Goal: Task Accomplishment & Management: Complete application form

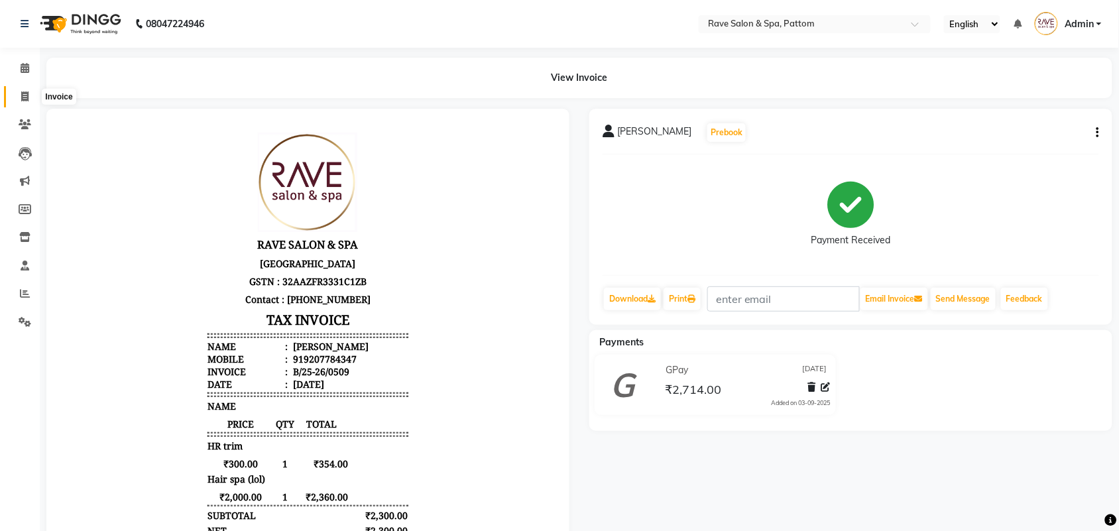
click at [18, 100] on span at bounding box center [24, 96] width 23 height 15
select select "service"
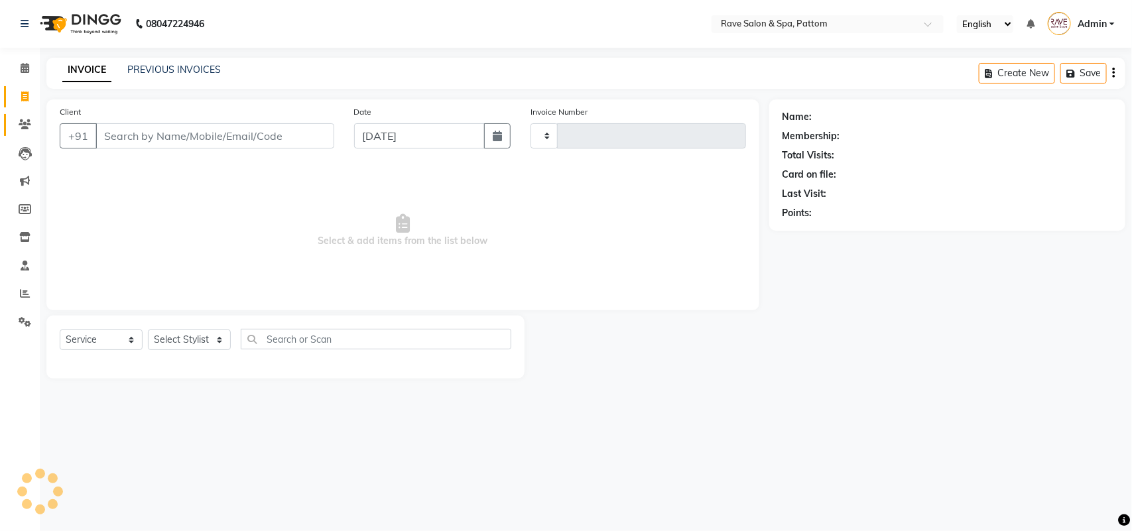
type input "0510"
select select "3587"
click at [29, 133] on link "Clients" at bounding box center [20, 125] width 32 height 22
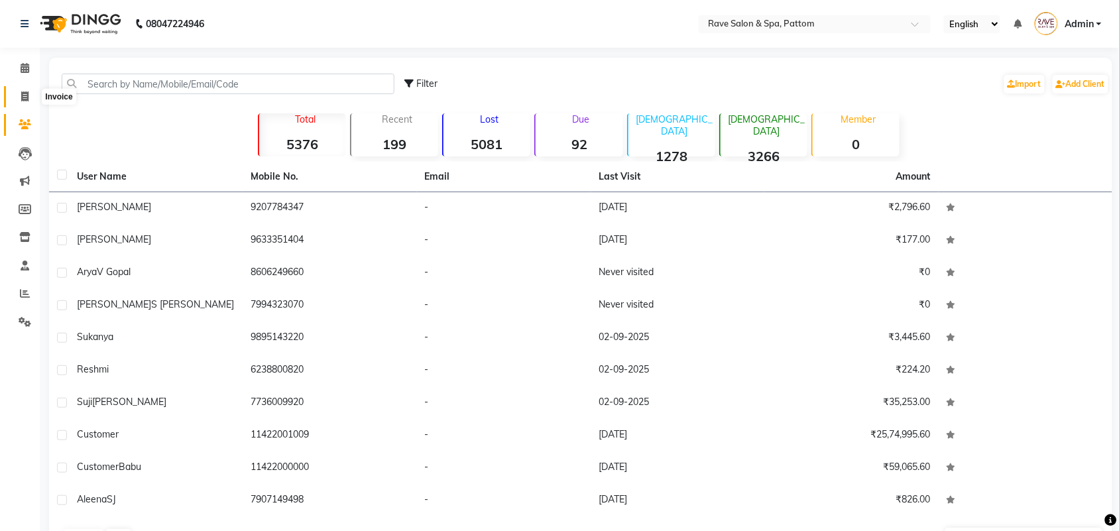
click at [21, 103] on span at bounding box center [24, 96] width 23 height 15
select select "service"
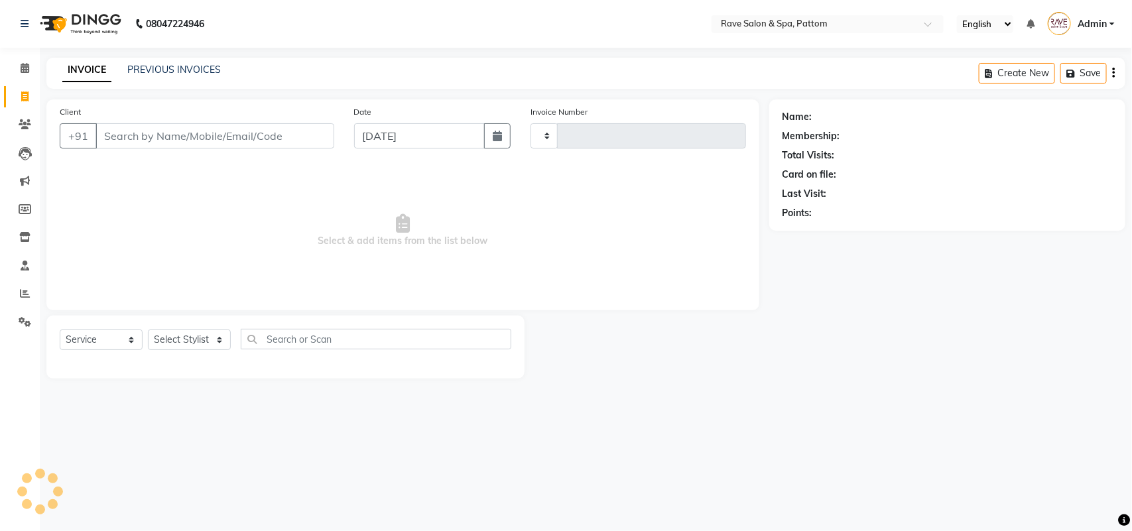
type input "0510"
select select "3587"
click at [194, 332] on select "Select Stylist Amal [PERSON_NAME] [PERSON_NAME] [PERSON_NAME] [PERSON_NAME] [PE…" at bounding box center [189, 339] width 83 height 21
select select "86200"
click at [148, 329] on select "Select Stylist Amal [PERSON_NAME] [PERSON_NAME] [PERSON_NAME] [PERSON_NAME] [PE…" at bounding box center [189, 339] width 83 height 21
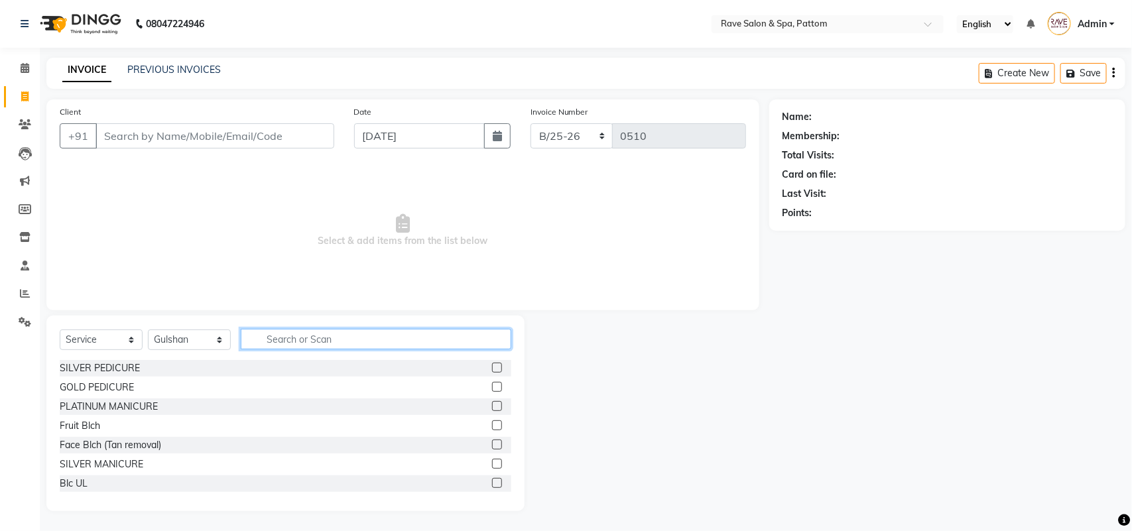
click at [287, 336] on input "text" at bounding box center [376, 339] width 270 height 21
type input "d"
type input "hl"
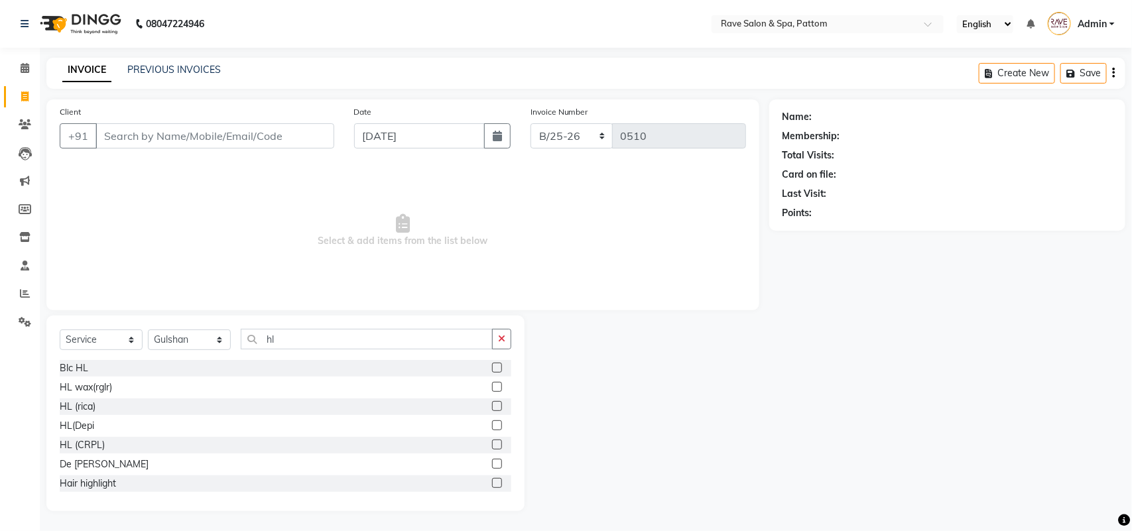
click at [492, 461] on label at bounding box center [497, 464] width 10 height 10
click at [492, 461] on input "checkbox" at bounding box center [496, 464] width 9 height 9
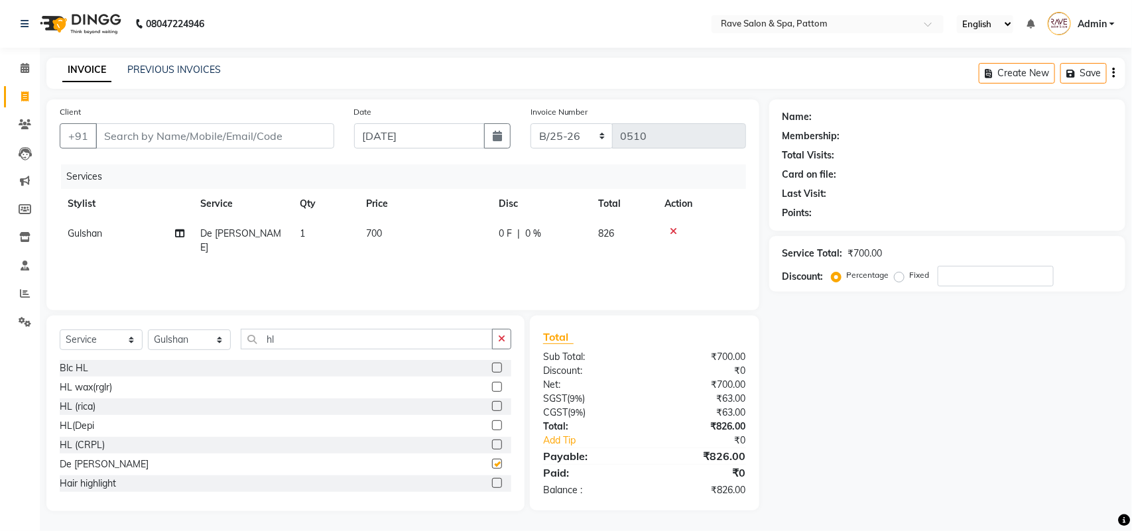
checkbox input "false"
drag, startPoint x: 297, startPoint y: 342, endPoint x: 204, endPoint y: 342, distance: 92.8
click at [204, 342] on div "Select Service Product Membership Package Voucher Prepaid Gift Card Select Styl…" at bounding box center [285, 344] width 451 height 31
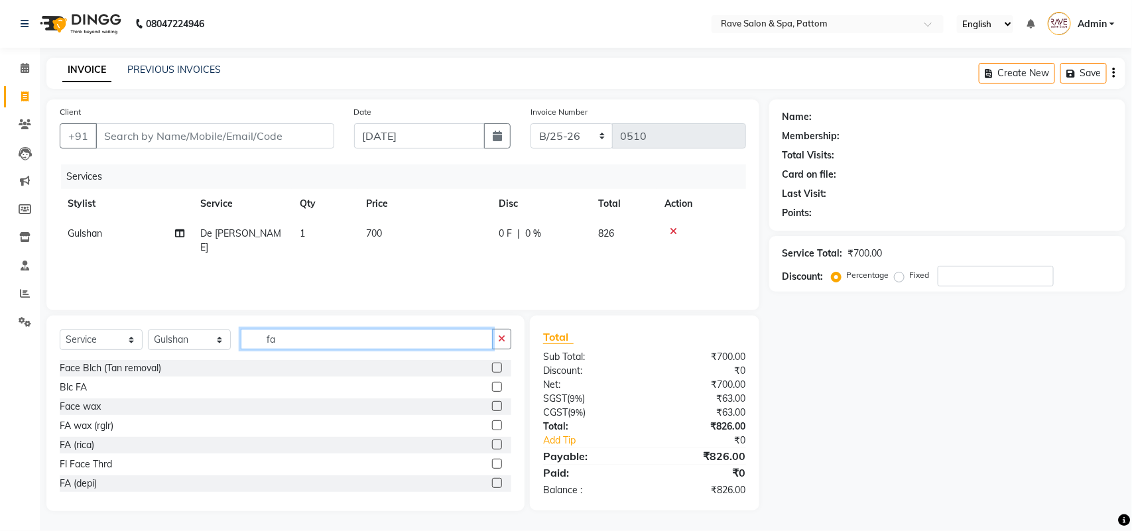
type input "fa"
click at [492, 384] on label at bounding box center [497, 387] width 10 height 10
click at [492, 384] on input "checkbox" at bounding box center [496, 387] width 9 height 9
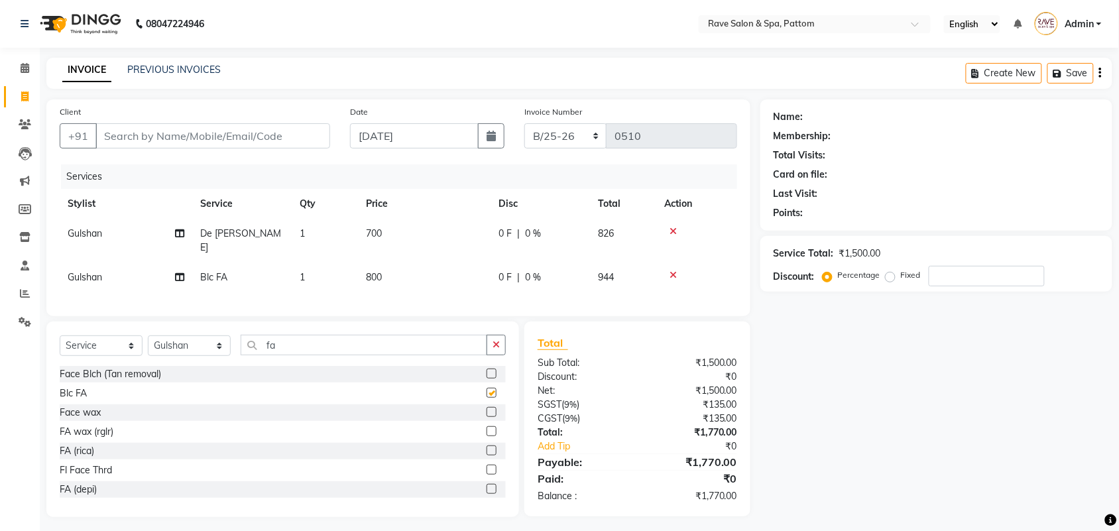
checkbox input "false"
drag, startPoint x: 282, startPoint y: 349, endPoint x: 233, endPoint y: 350, distance: 49.1
click at [233, 350] on div "Select Service Product Membership Package Voucher Prepaid Gift Card Select Styl…" at bounding box center [283, 350] width 446 height 31
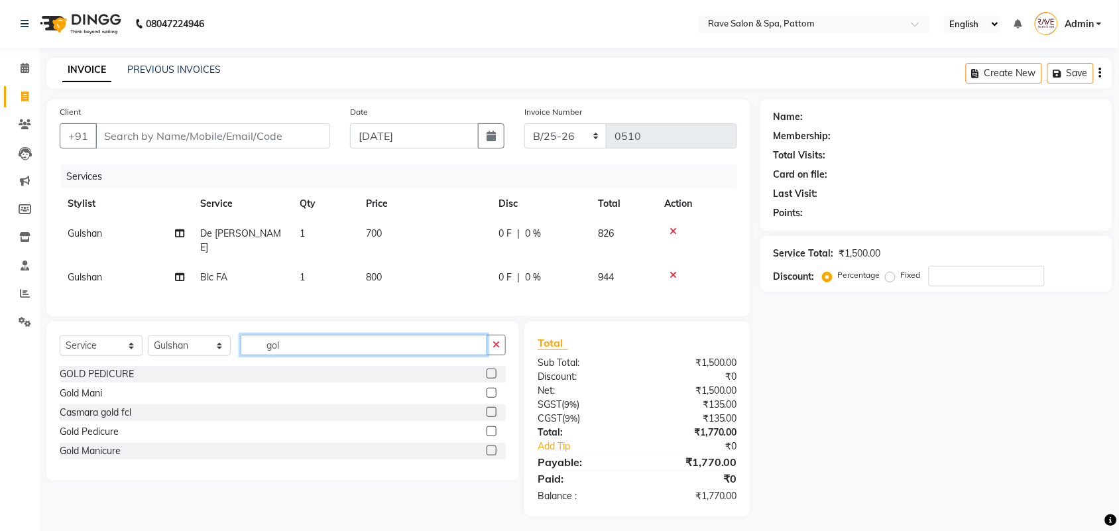
type input "gol"
click at [489, 445] on label at bounding box center [492, 450] width 10 height 10
click at [489, 447] on input "checkbox" at bounding box center [491, 451] width 9 height 9
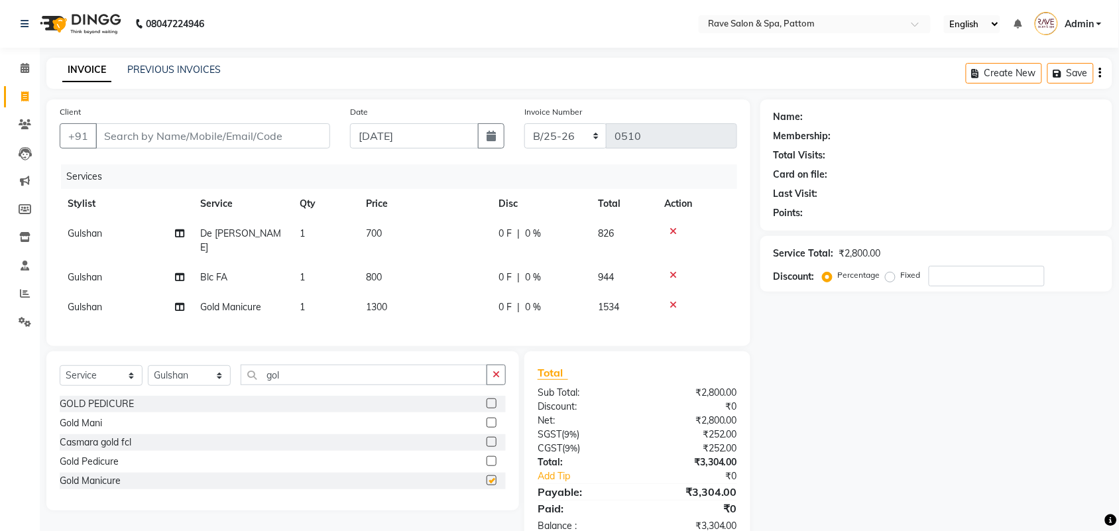
checkbox input "false"
drag, startPoint x: 290, startPoint y: 372, endPoint x: 200, endPoint y: 372, distance: 90.2
click at [200, 372] on div "Select Service Product Membership Package Voucher Prepaid Gift Card Select Styl…" at bounding box center [283, 380] width 446 height 31
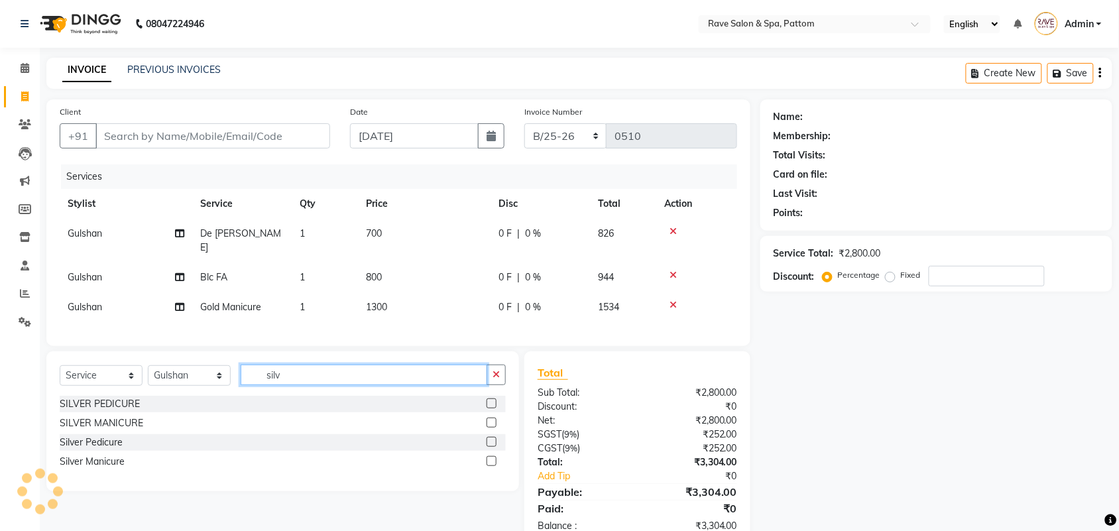
type input "silv"
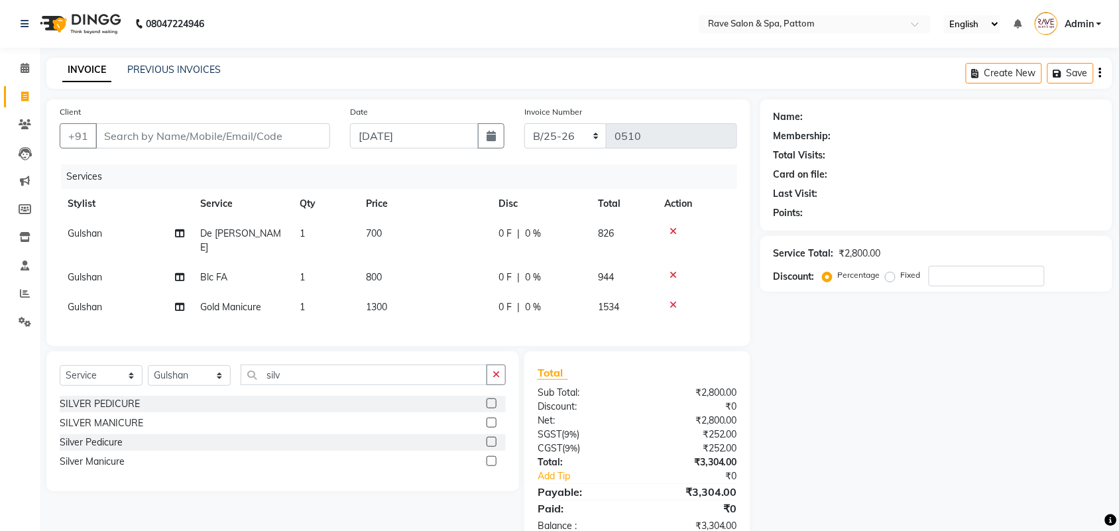
click at [485, 441] on div "Silver Pedicure" at bounding box center [283, 442] width 446 height 17
click at [491, 441] on label at bounding box center [492, 442] width 10 height 10
click at [491, 441] on input "checkbox" at bounding box center [491, 442] width 9 height 9
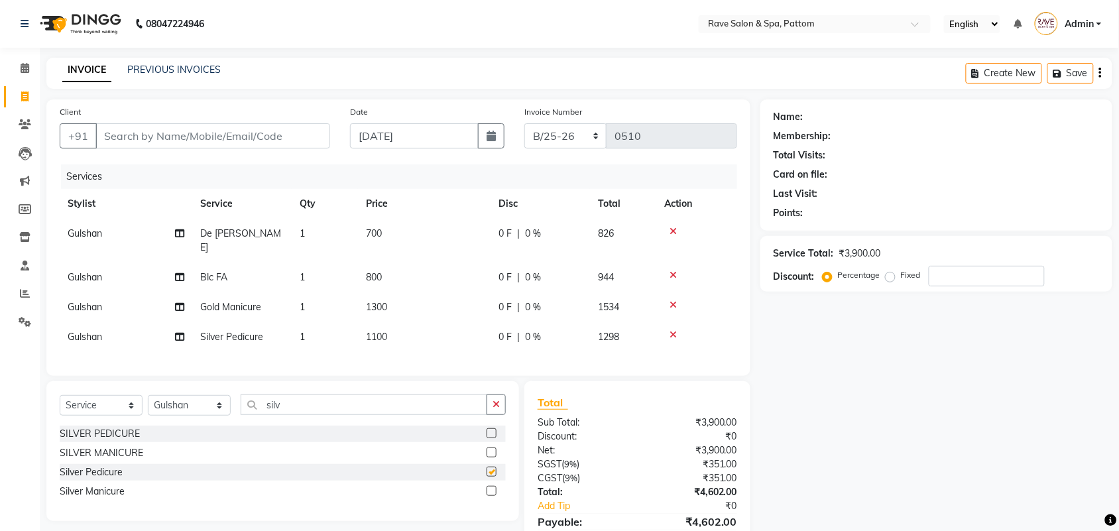
checkbox input "false"
click at [104, 323] on td "Gulshan" at bounding box center [126, 337] width 133 height 30
select select "86200"
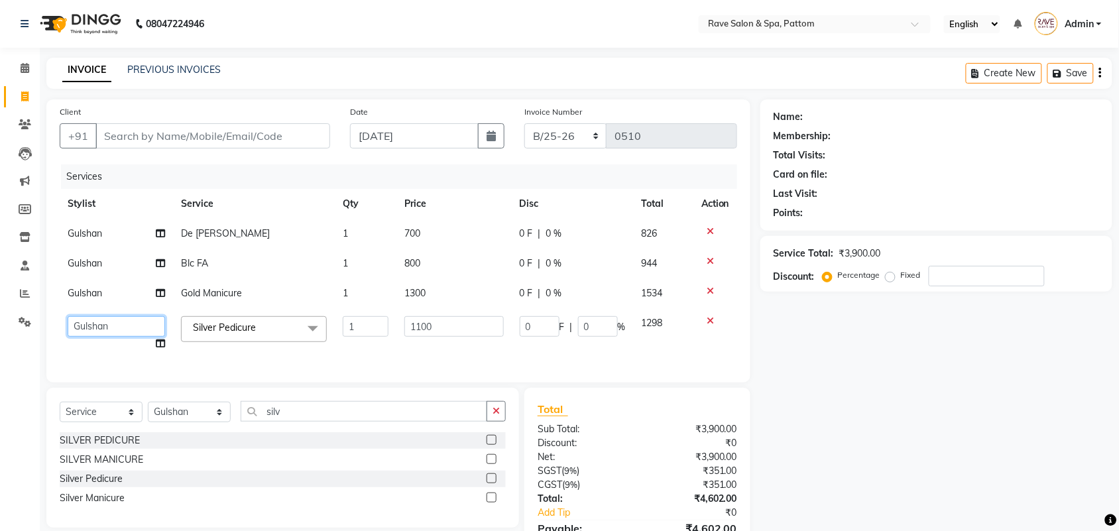
click at [104, 323] on select "[PERSON_NAME] [PERSON_NAME] [PERSON_NAME] [PERSON_NAME] [PERSON_NAME] [PERSON_N…" at bounding box center [116, 326] width 97 height 21
select select "16740"
click at [432, 325] on input "1100" at bounding box center [453, 326] width 99 height 21
click at [428, 362] on div "Client +91 Date [DATE] Invoice Number B/25-26 V/2025 V/[PHONE_NUMBER] Services …" at bounding box center [398, 240] width 704 height 283
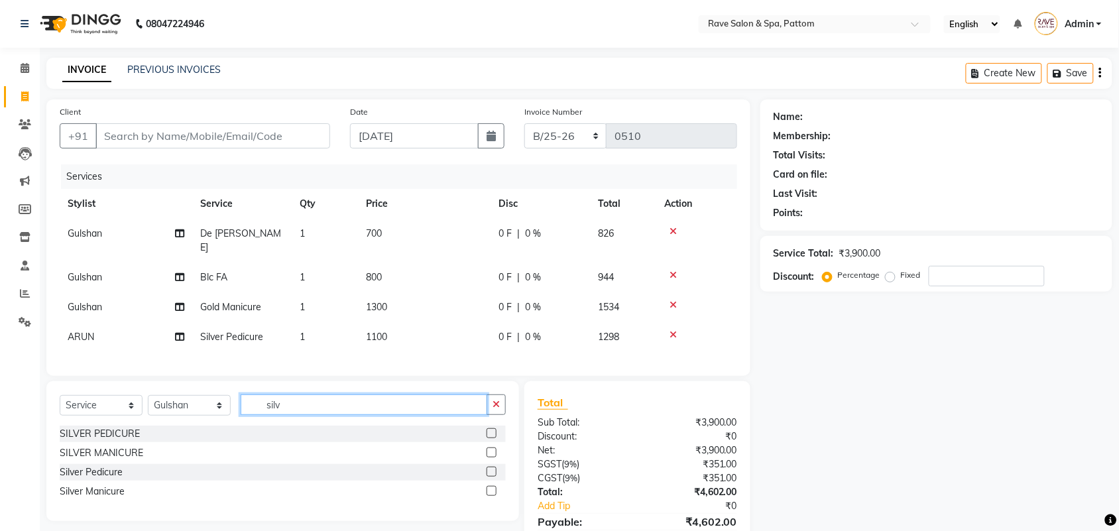
drag, startPoint x: 306, startPoint y: 403, endPoint x: 220, endPoint y: 405, distance: 85.5
click at [220, 405] on div "Select Service Product Membership Package Voucher Prepaid Gift Card Select Styl…" at bounding box center [283, 409] width 446 height 31
type input "face"
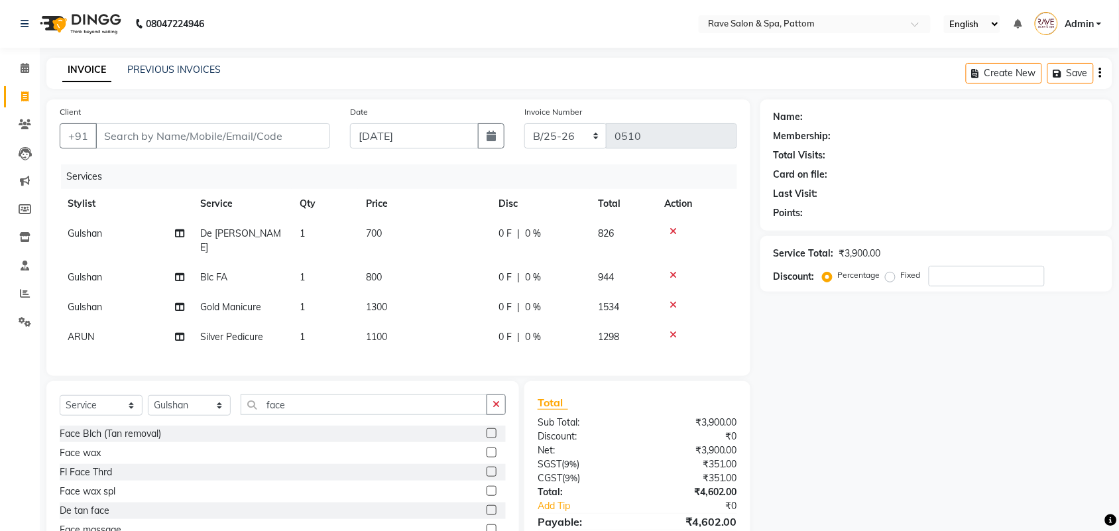
click at [487, 506] on label at bounding box center [492, 510] width 10 height 10
click at [487, 506] on input "checkbox" at bounding box center [491, 510] width 9 height 9
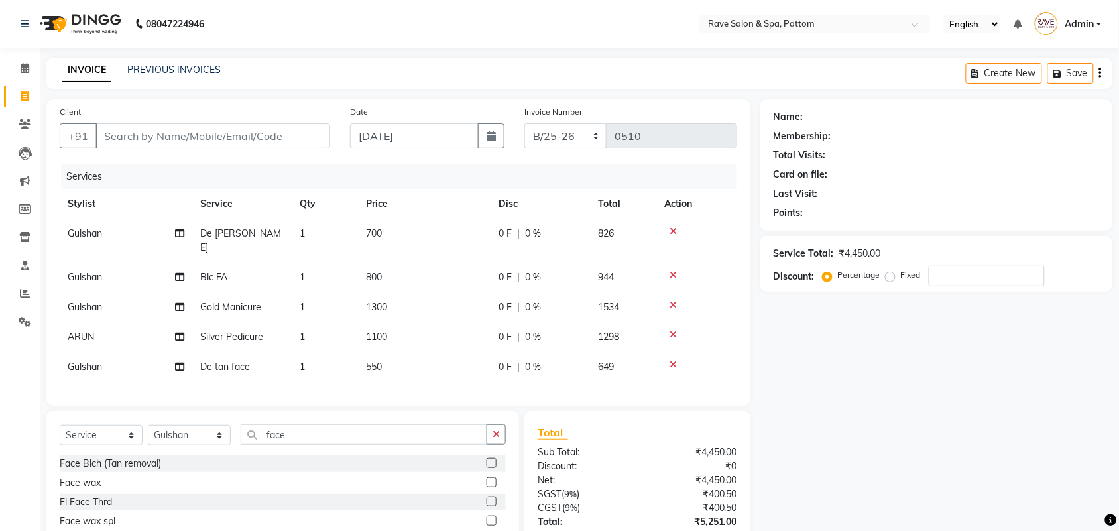
checkbox input "false"
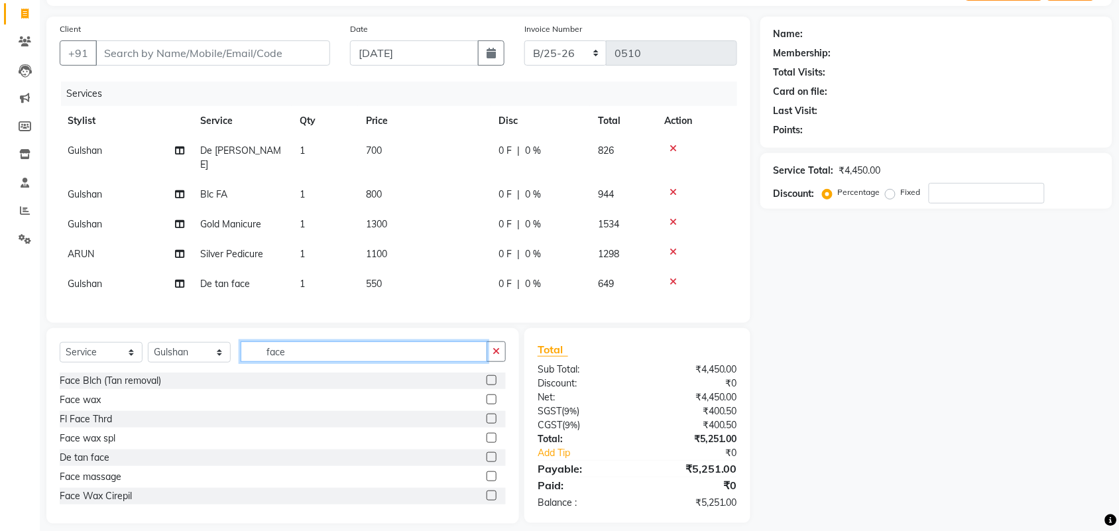
drag, startPoint x: 292, startPoint y: 352, endPoint x: 236, endPoint y: 357, distance: 55.9
click at [236, 357] on div "Select Service Product Membership Package Voucher Prepaid Gift Card Select Styl…" at bounding box center [283, 356] width 446 height 31
type input "thr"
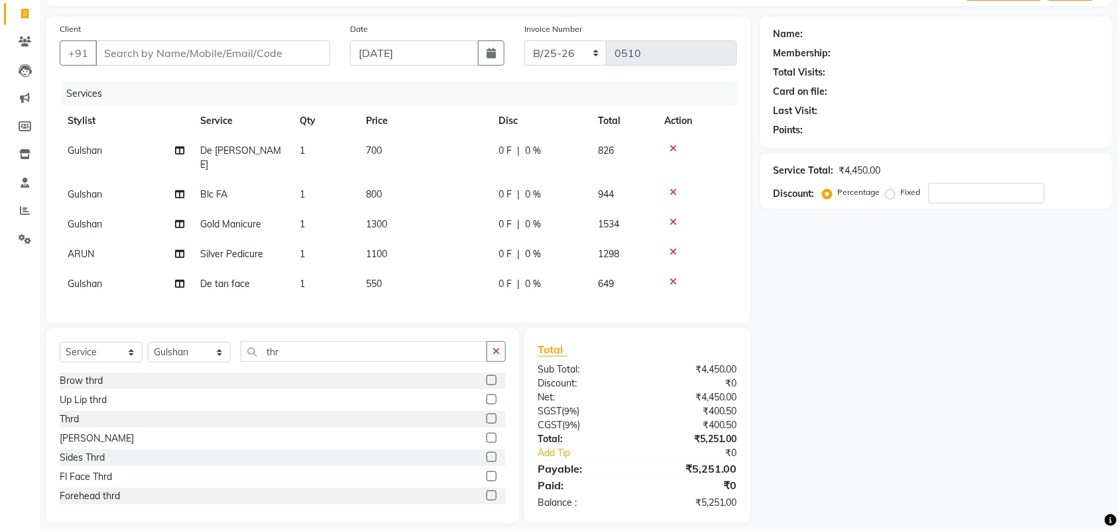
click at [487, 378] on label at bounding box center [492, 380] width 10 height 10
click at [487, 378] on input "checkbox" at bounding box center [491, 381] width 9 height 9
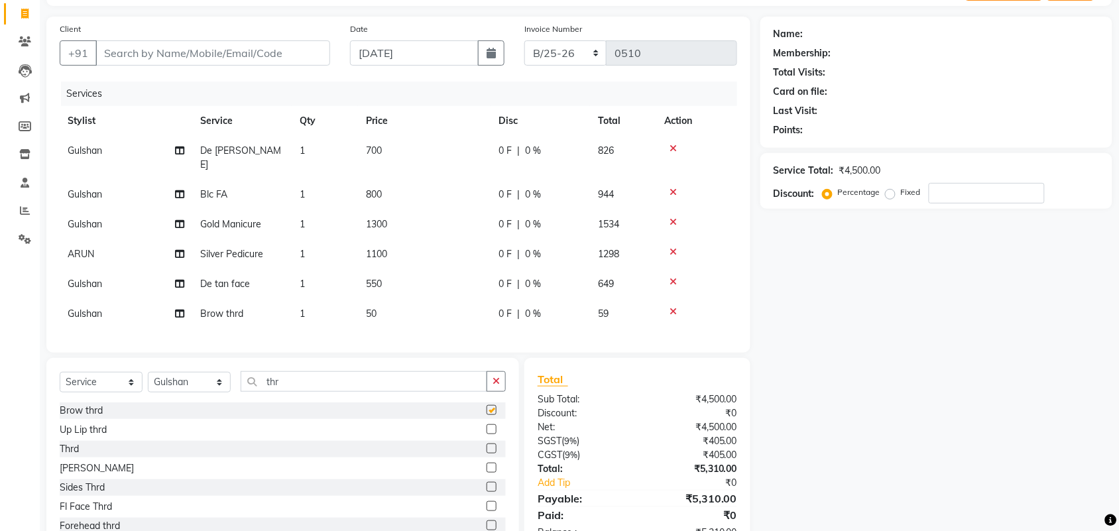
checkbox input "false"
click at [184, 55] on input "Client" at bounding box center [212, 52] width 235 height 25
click at [270, 63] on input "Client" at bounding box center [212, 52] width 235 height 25
type input "9"
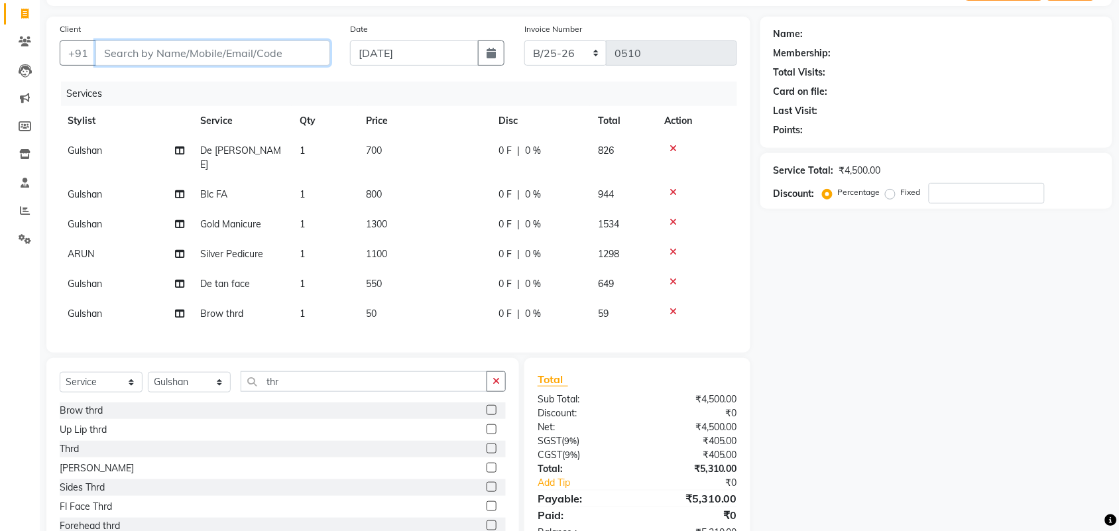
type input "0"
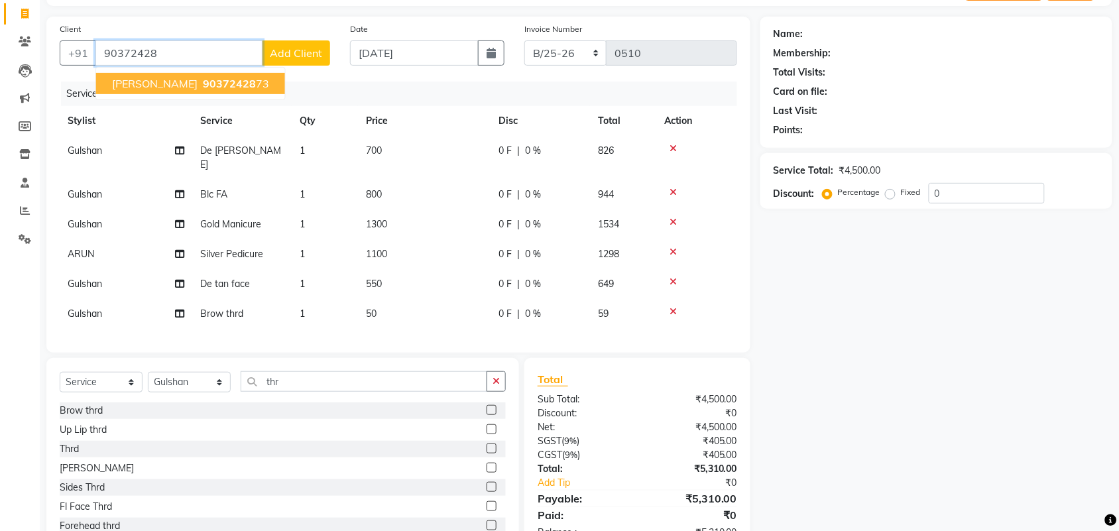
click at [230, 80] on span "90372428" at bounding box center [229, 83] width 53 height 13
type input "9037242873"
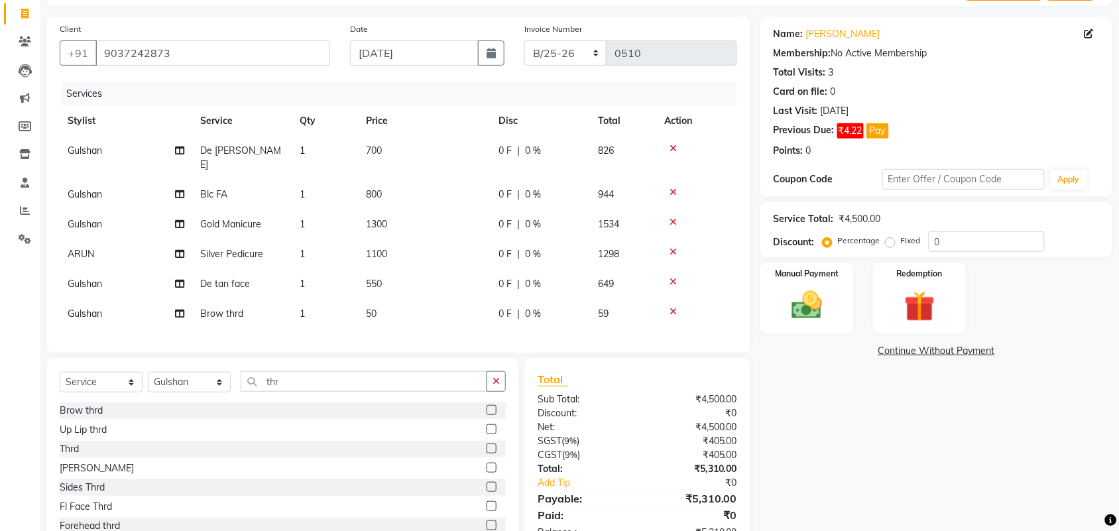
scroll to position [123, 0]
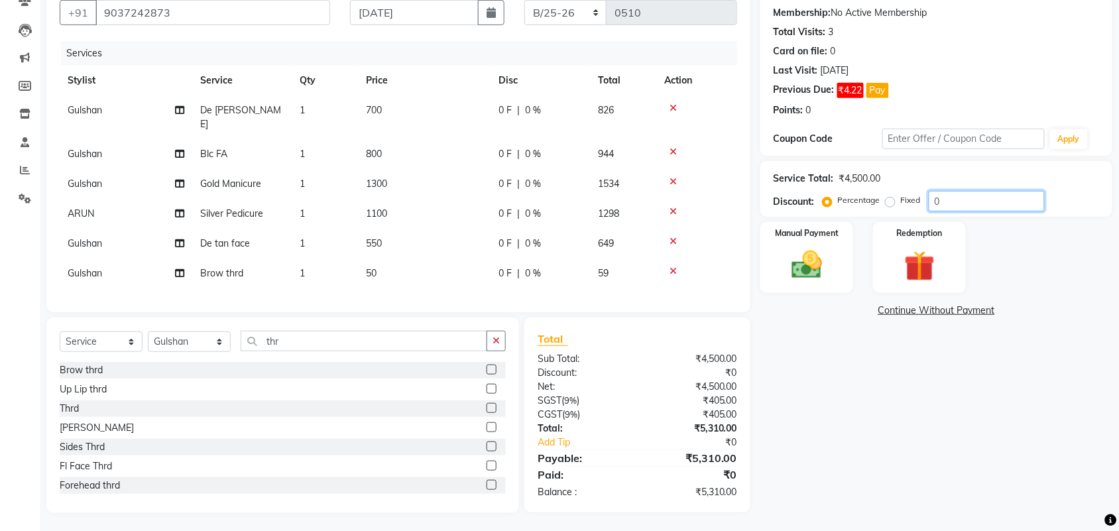
drag, startPoint x: 945, startPoint y: 199, endPoint x: 892, endPoint y: 203, distance: 53.2
click at [892, 203] on div "Percentage Fixed 0" at bounding box center [934, 201] width 219 height 21
drag, startPoint x: 943, startPoint y: 203, endPoint x: 916, endPoint y: 203, distance: 26.5
click at [916, 203] on div "Percentage Fixed 5" at bounding box center [934, 201] width 219 height 21
type input "5"
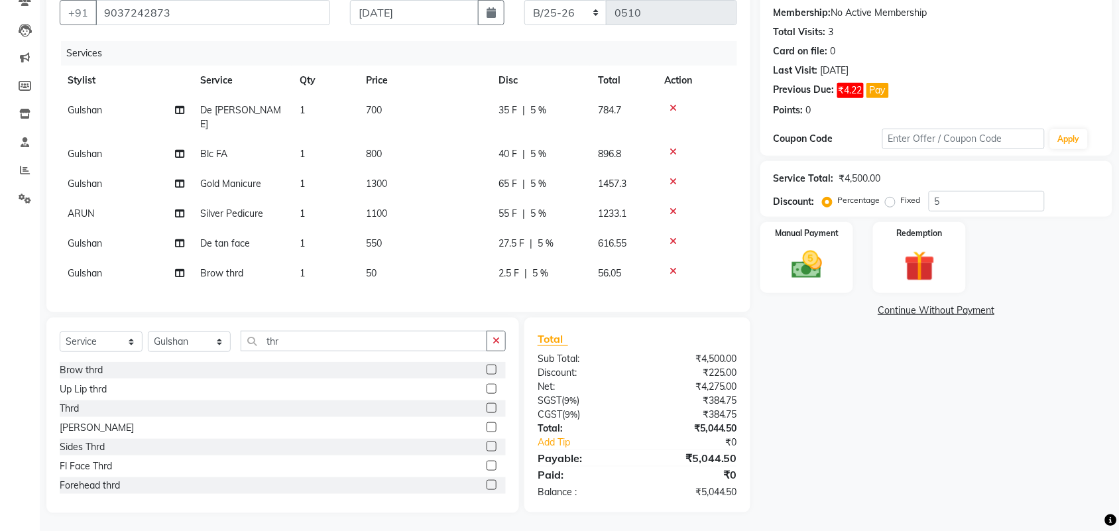
click at [916, 203] on label "Fixed" at bounding box center [911, 200] width 20 height 12
click at [898, 203] on input "Fixed" at bounding box center [892, 200] width 9 height 9
radio input "true"
drag, startPoint x: 943, startPoint y: 202, endPoint x: 884, endPoint y: 209, distance: 59.4
click at [884, 209] on div "Percentage Fixed 5" at bounding box center [934, 201] width 219 height 21
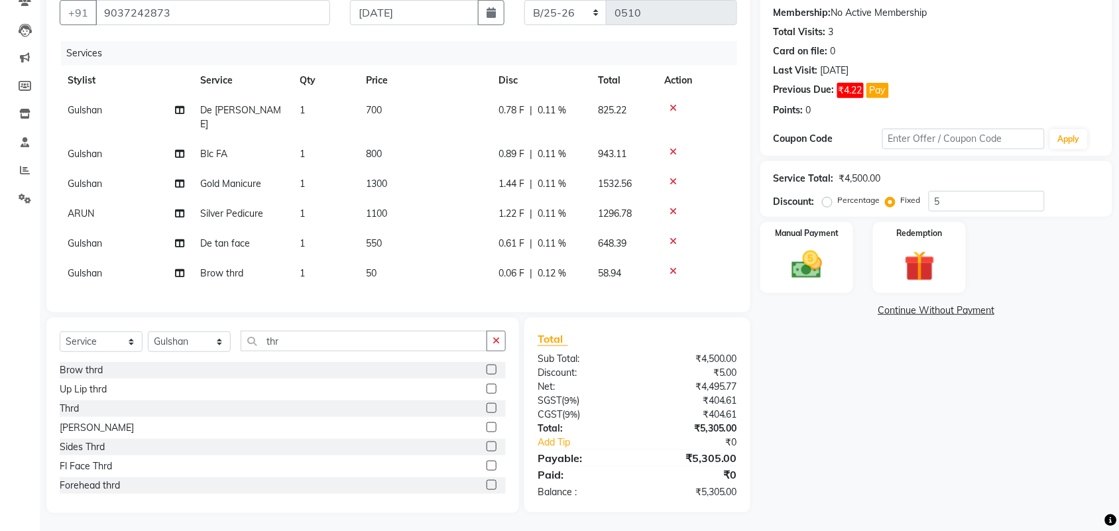
click at [838, 203] on label "Percentage" at bounding box center [859, 200] width 42 height 12
click at [825, 203] on input "Percentage" at bounding box center [829, 200] width 9 height 9
radio input "true"
drag, startPoint x: 961, startPoint y: 203, endPoint x: 908, endPoint y: 209, distance: 53.4
click at [908, 209] on div "Percentage Fixed 5" at bounding box center [934, 201] width 219 height 21
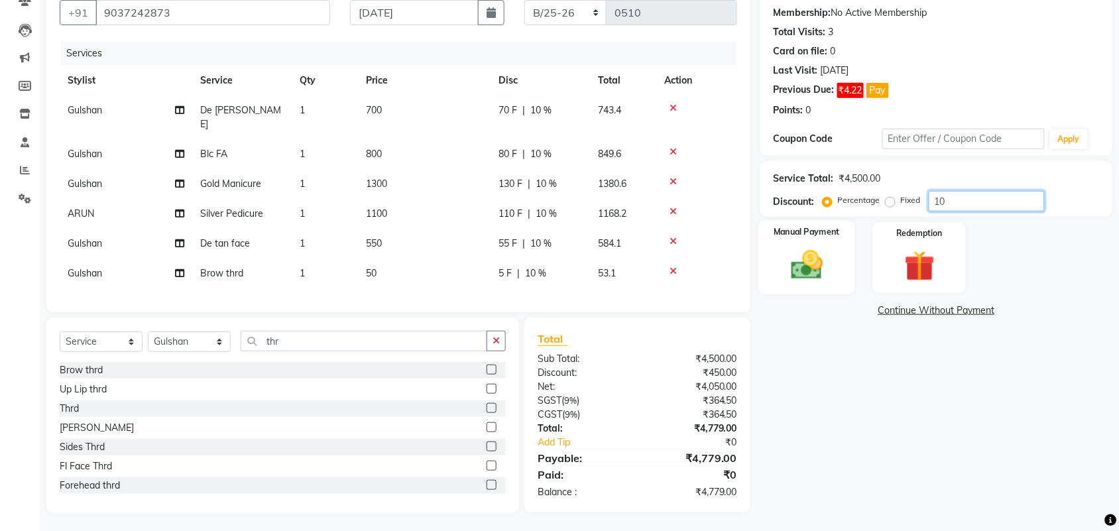
type input "10"
click at [822, 261] on img at bounding box center [807, 265] width 52 height 36
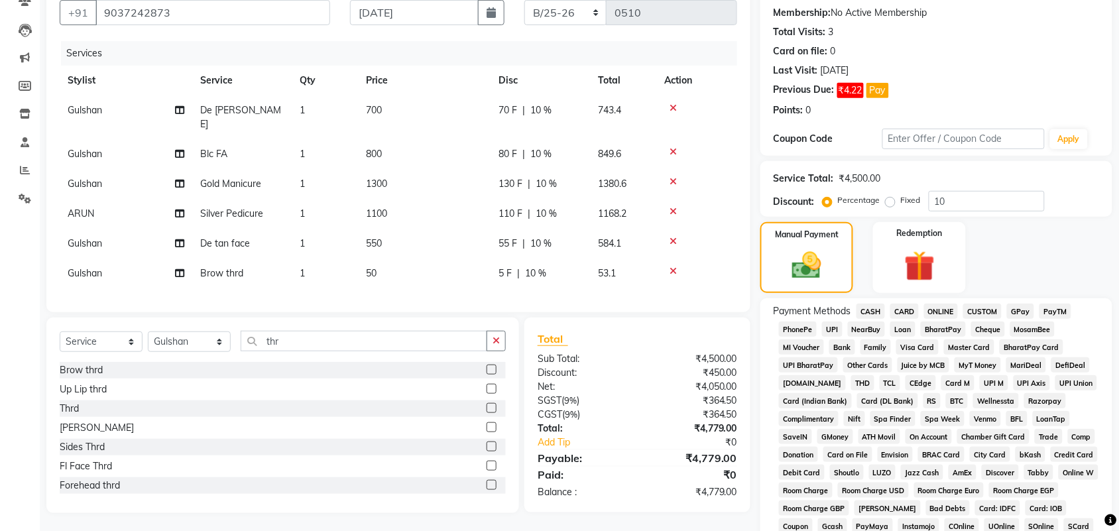
click at [905, 309] on span "CARD" at bounding box center [904, 311] width 29 height 15
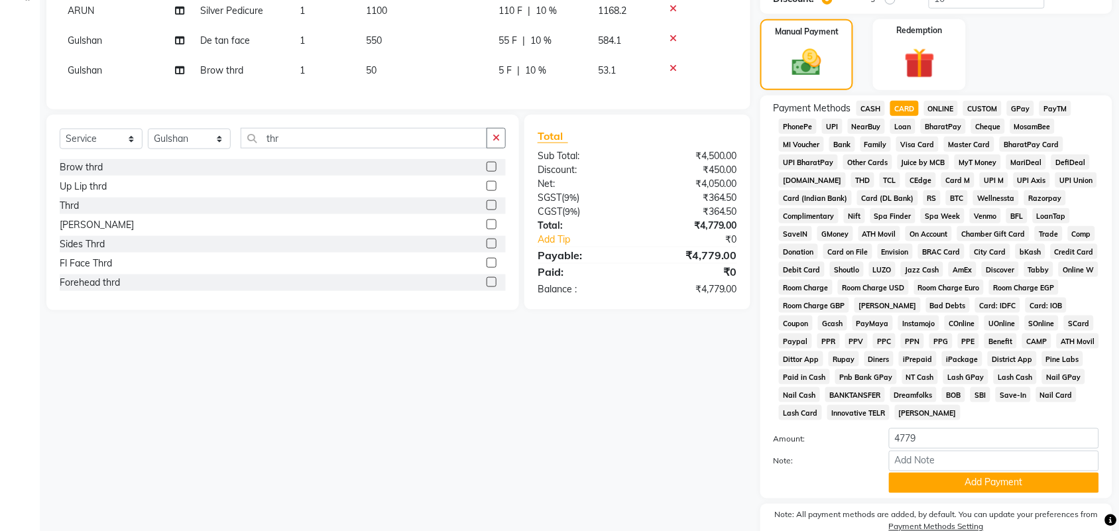
scroll to position [372, 0]
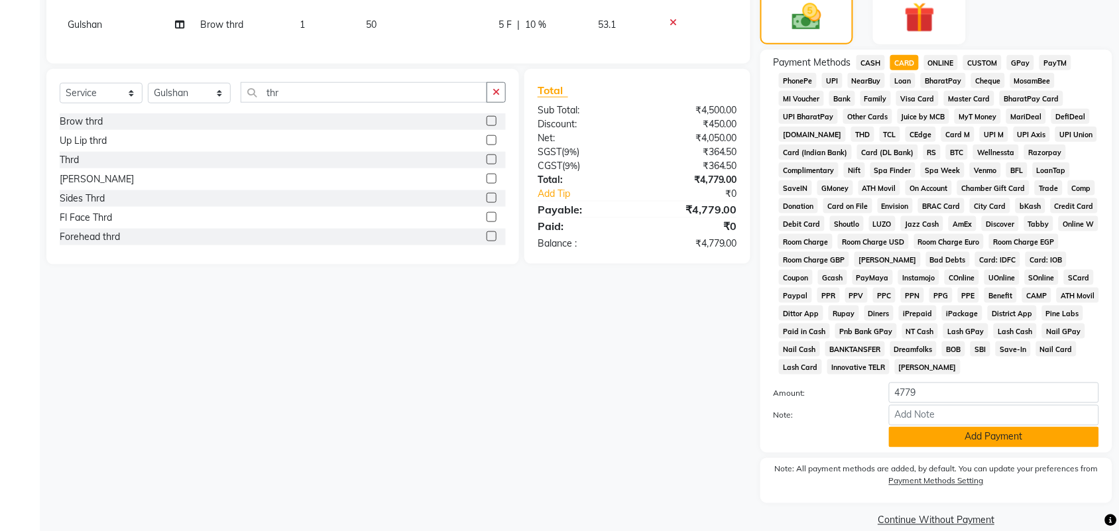
click at [939, 439] on button "Add Payment" at bounding box center [994, 437] width 210 height 21
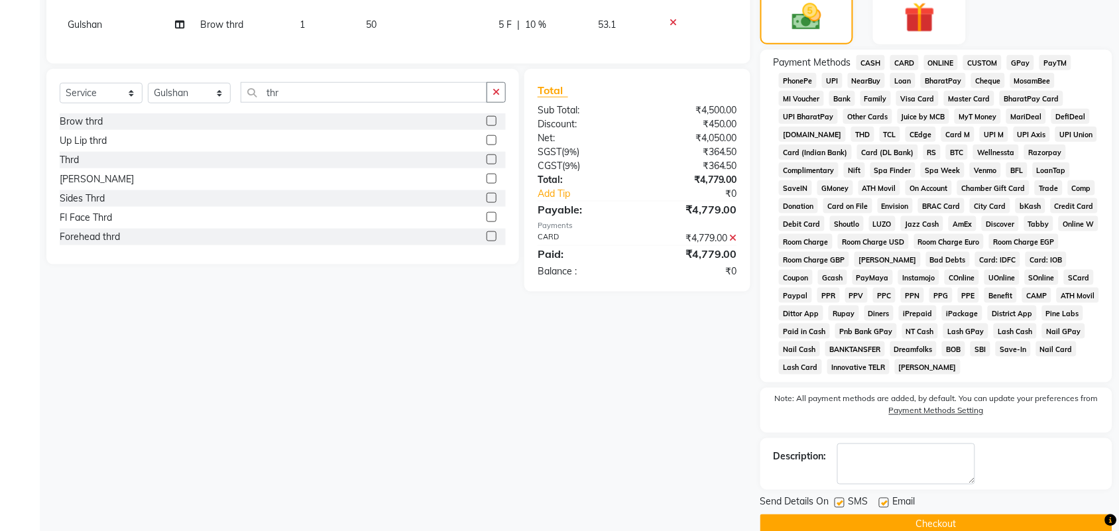
click at [839, 495] on div "SMS" at bounding box center [857, 503] width 44 height 17
click at [841, 506] on label at bounding box center [840, 503] width 10 height 10
click at [841, 506] on input "checkbox" at bounding box center [839, 503] width 9 height 9
checkbox input "false"
click at [884, 506] on label at bounding box center [884, 503] width 10 height 10
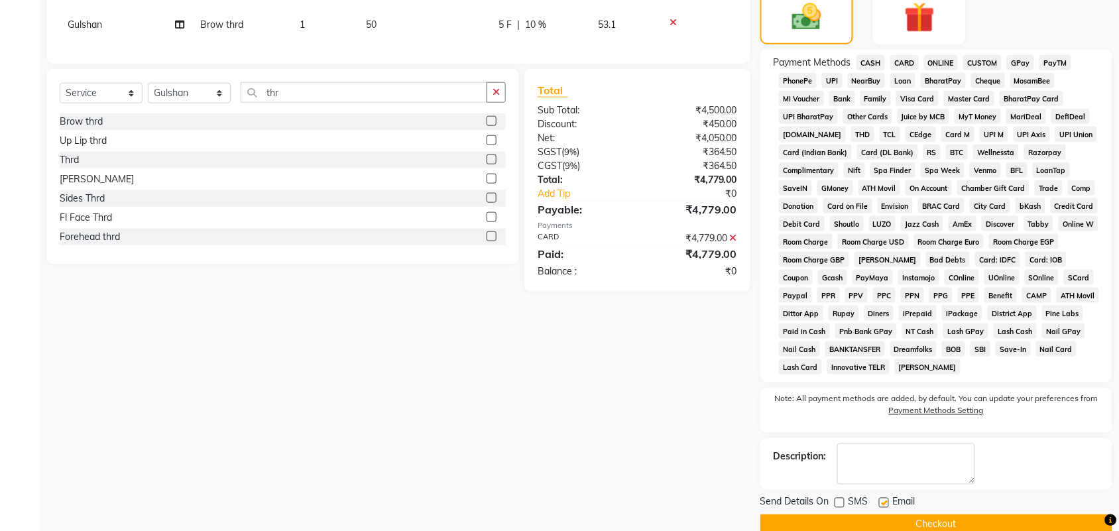
click at [884, 506] on input "checkbox" at bounding box center [883, 503] width 9 height 9
checkbox input "false"
click at [880, 524] on button "Checkout" at bounding box center [936, 524] width 352 height 21
